Goal: Contribute content: Contribute content

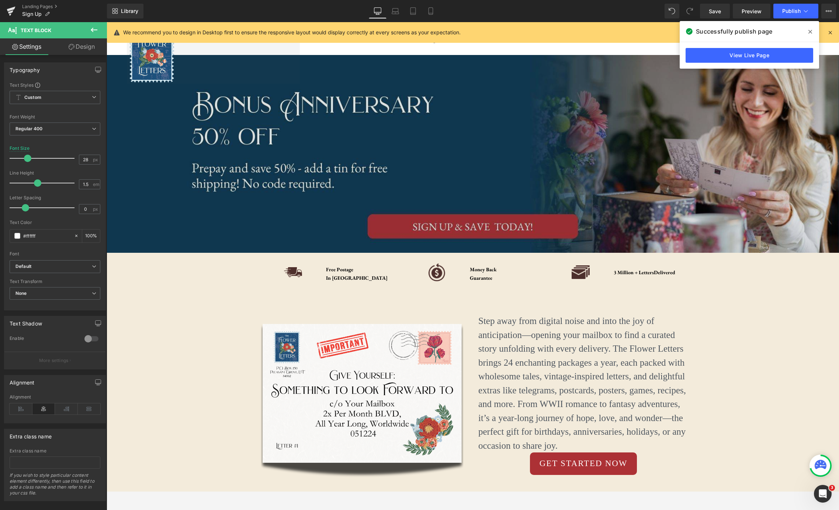
click at [482, 117] on img at bounding box center [473, 154] width 732 height 198
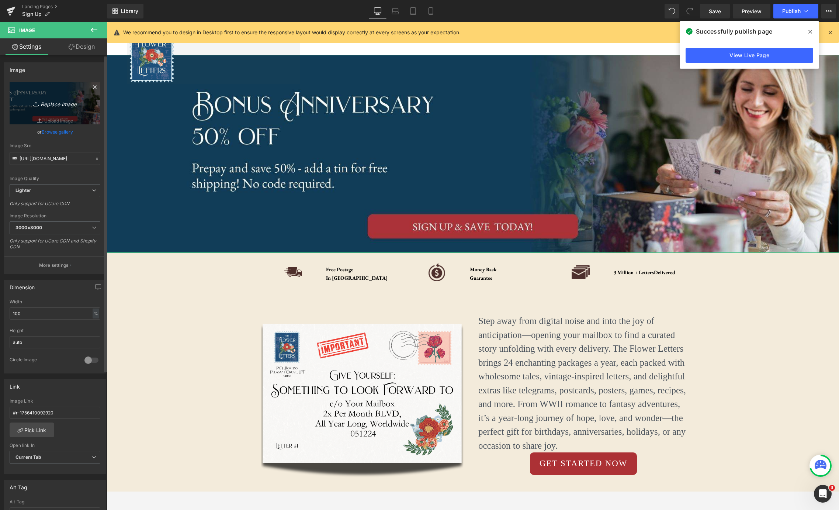
click at [60, 105] on icon "Replace Image" at bounding box center [54, 102] width 59 height 9
type input "C:\fakepath\Letter-Story (2).jpg"
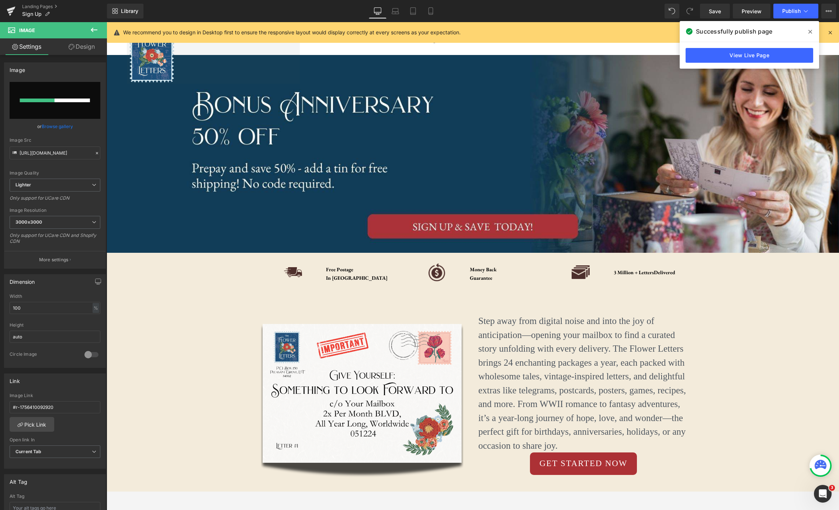
click at [810, 32] on icon at bounding box center [810, 32] width 4 height 4
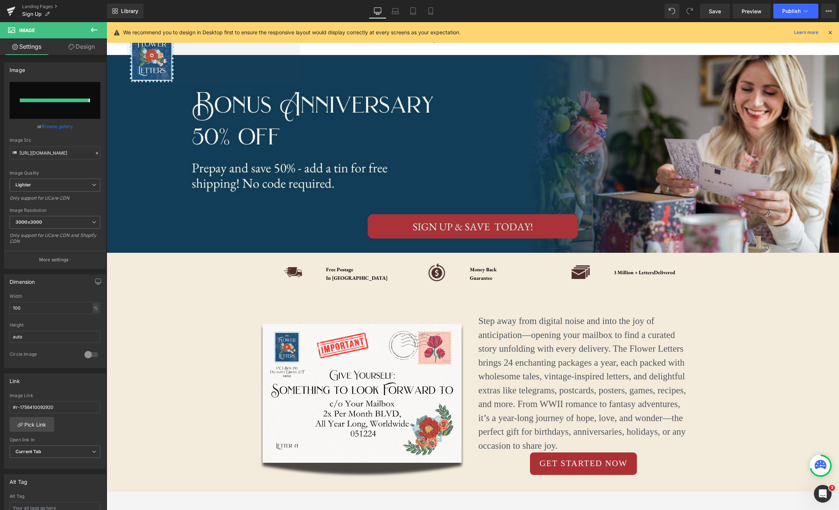
type input "[URL][DOMAIN_NAME]"
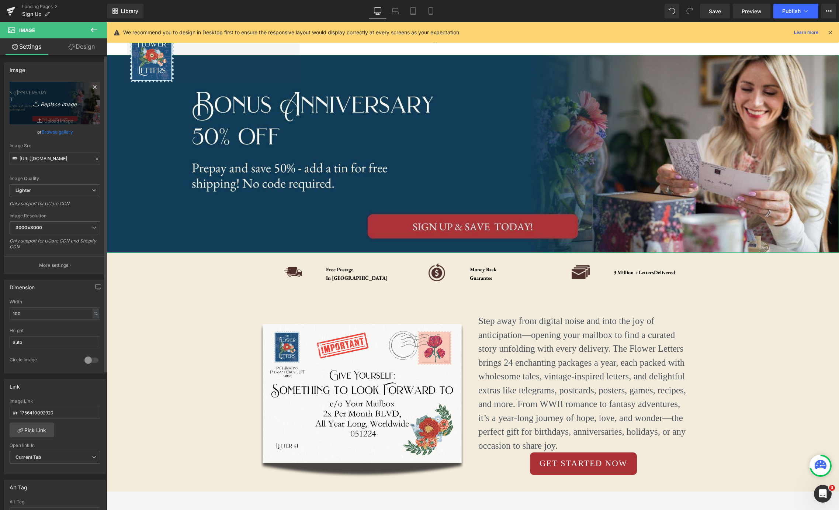
click at [61, 105] on icon "Replace Image" at bounding box center [54, 102] width 59 height 9
type input "C:\fakepath\Letter-Story (2).jpg"
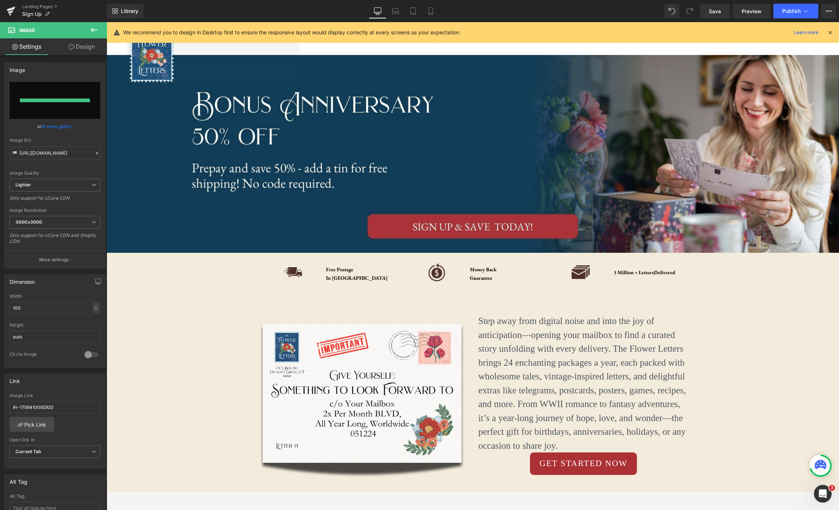
type input "[URL][DOMAIN_NAME]"
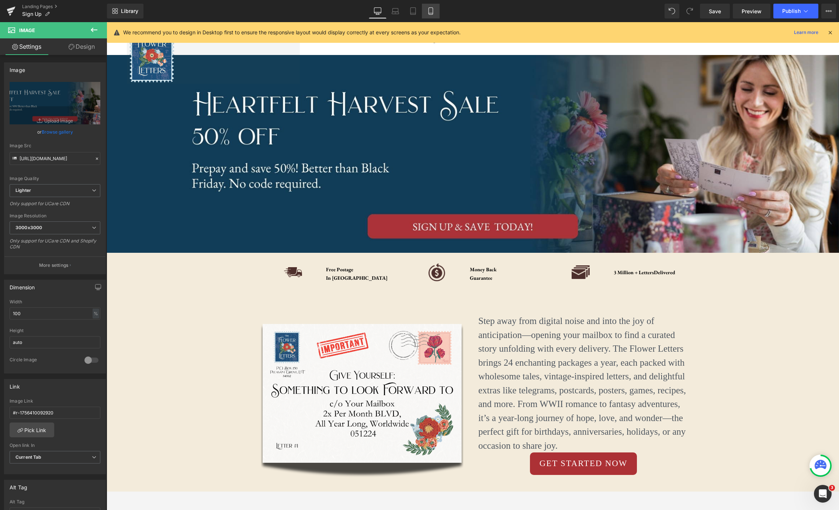
click at [429, 11] on icon at bounding box center [430, 10] width 7 height 7
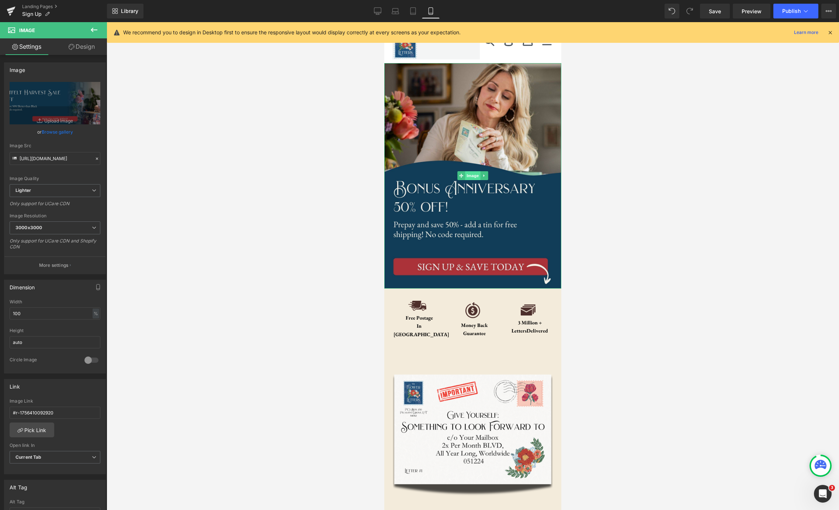
click at [471, 176] on span "Image" at bounding box center [472, 175] width 15 height 9
click at [52, 103] on icon "Replace Image" at bounding box center [54, 102] width 59 height 9
type input "C:\fakepath\Letter-Story.jpg"
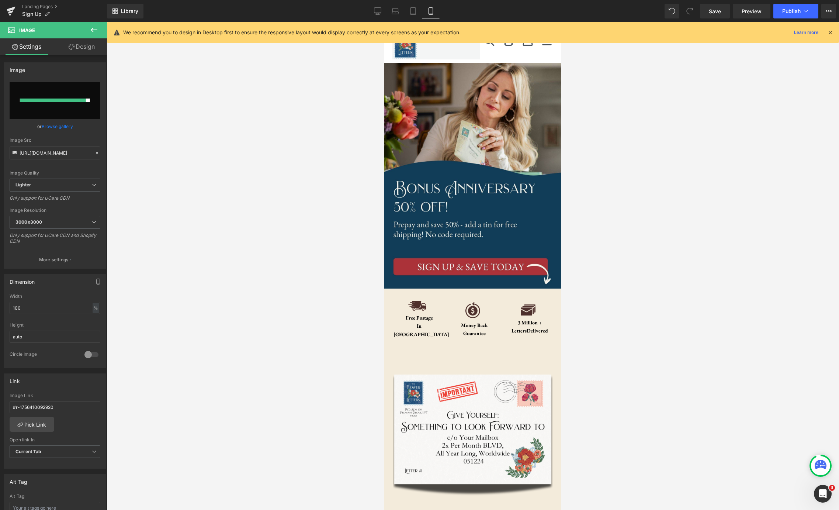
type input "[URL][DOMAIN_NAME]"
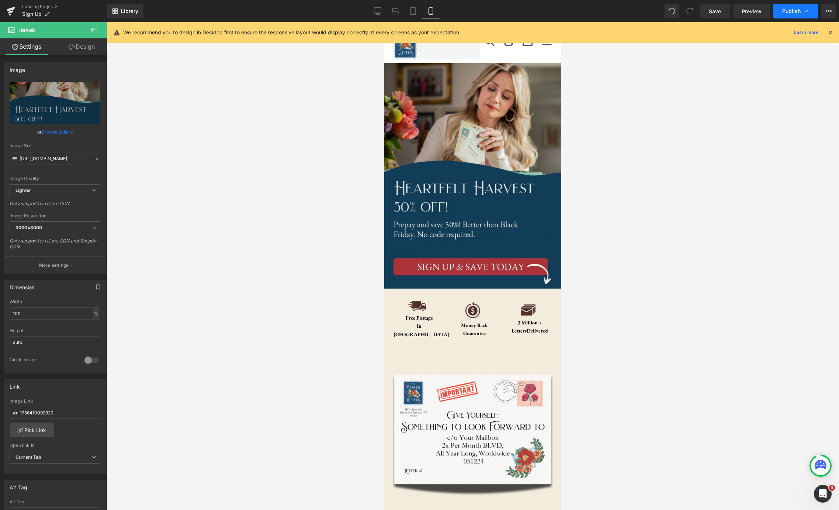
click at [803, 13] on icon at bounding box center [805, 10] width 7 height 7
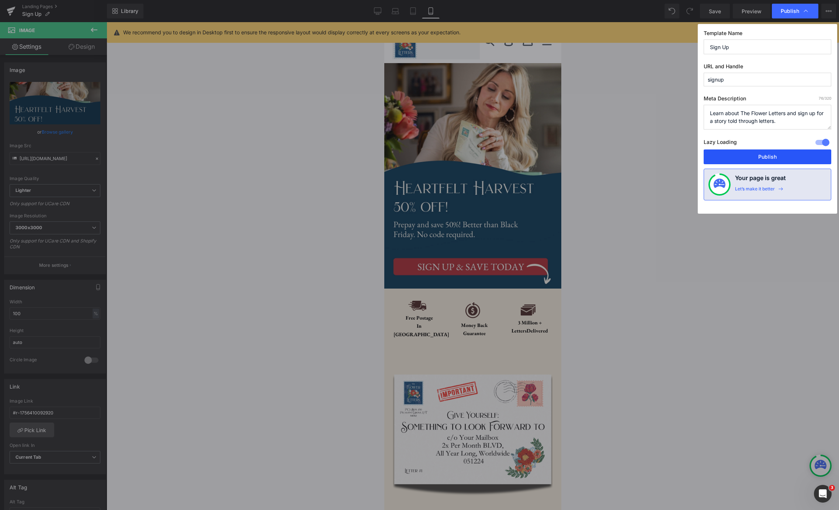
click at [784, 159] on button "Publish" at bounding box center [768, 156] width 128 height 15
